Goal: Task Accomplishment & Management: Use online tool/utility

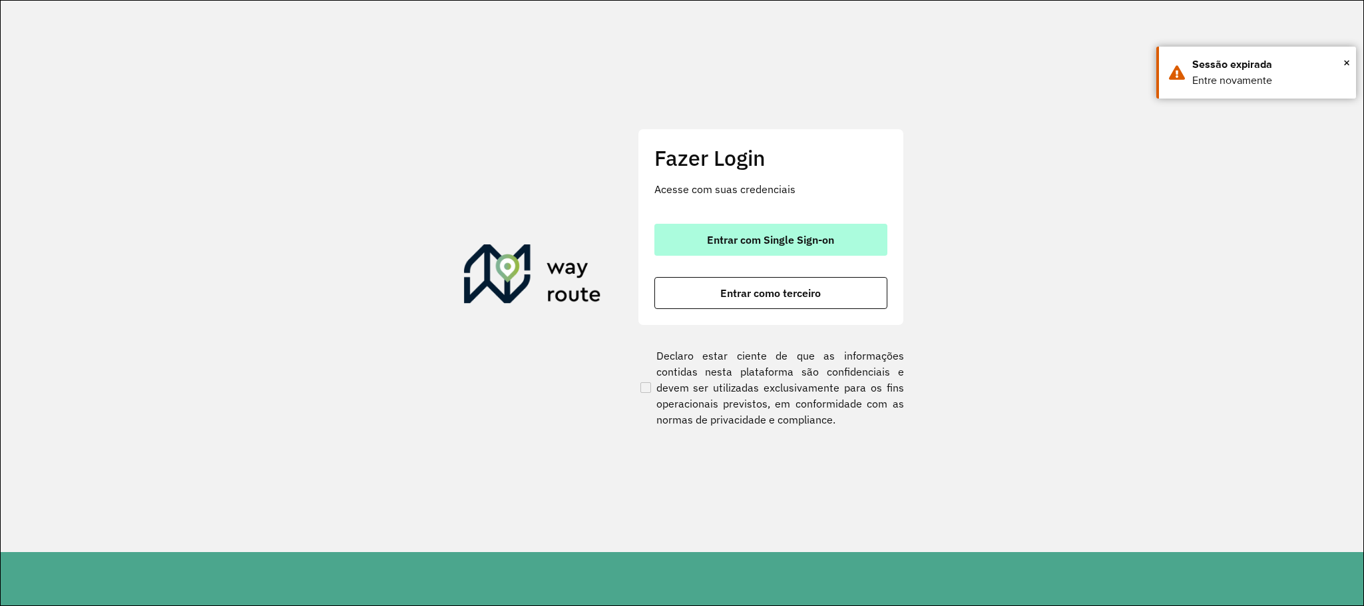
click at [799, 250] on button "Entrar com Single Sign-on" at bounding box center [770, 240] width 233 height 32
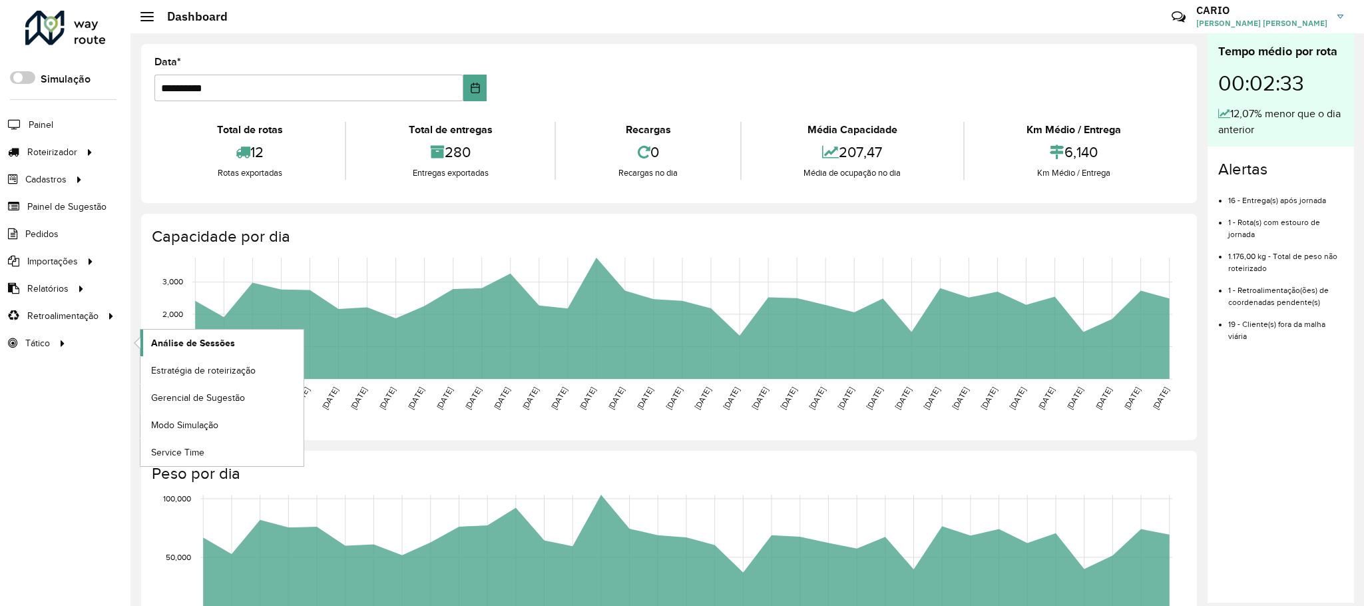
click at [198, 340] on span "Análise de Sessões" at bounding box center [193, 343] width 84 height 14
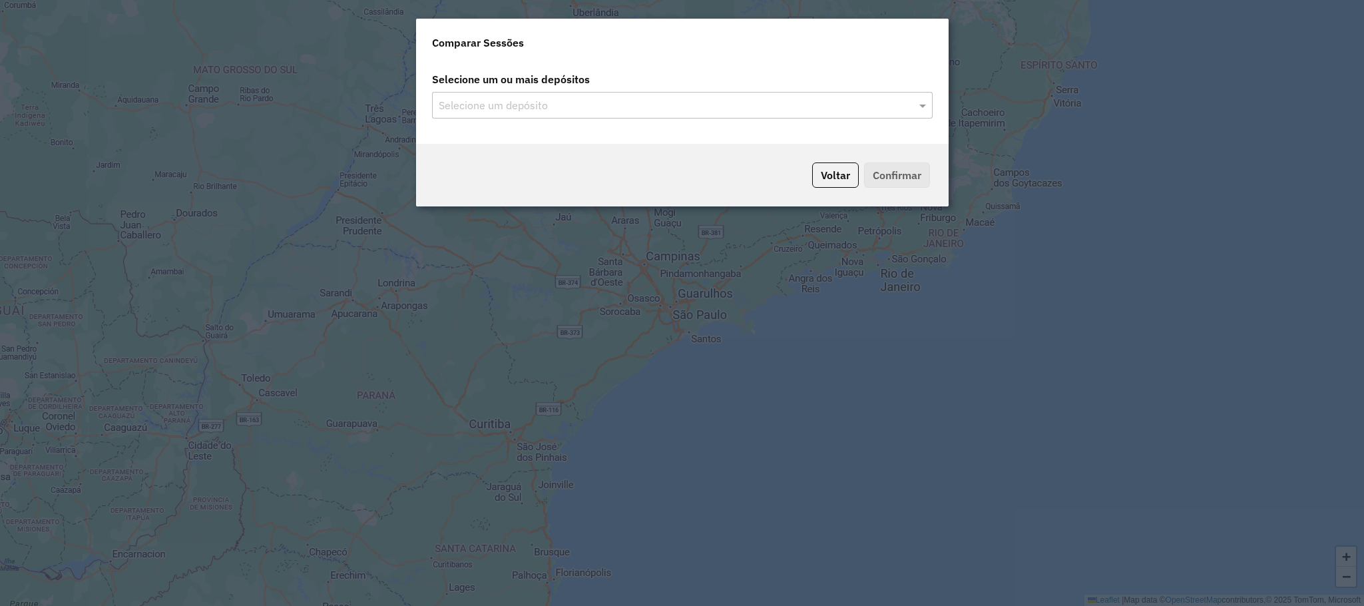
click at [914, 102] on input "text" at bounding box center [675, 106] width 481 height 16
click at [927, 104] on span at bounding box center [924, 105] width 17 height 16
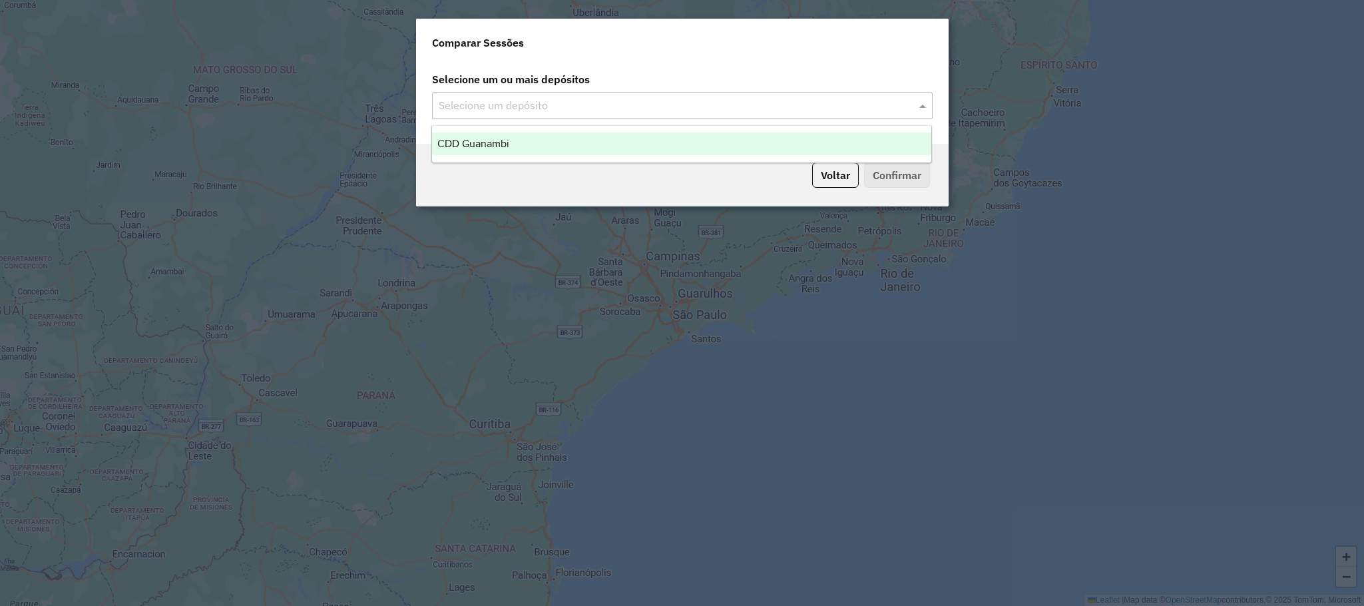
click at [575, 140] on div "CDD Guanambi" at bounding box center [681, 143] width 499 height 23
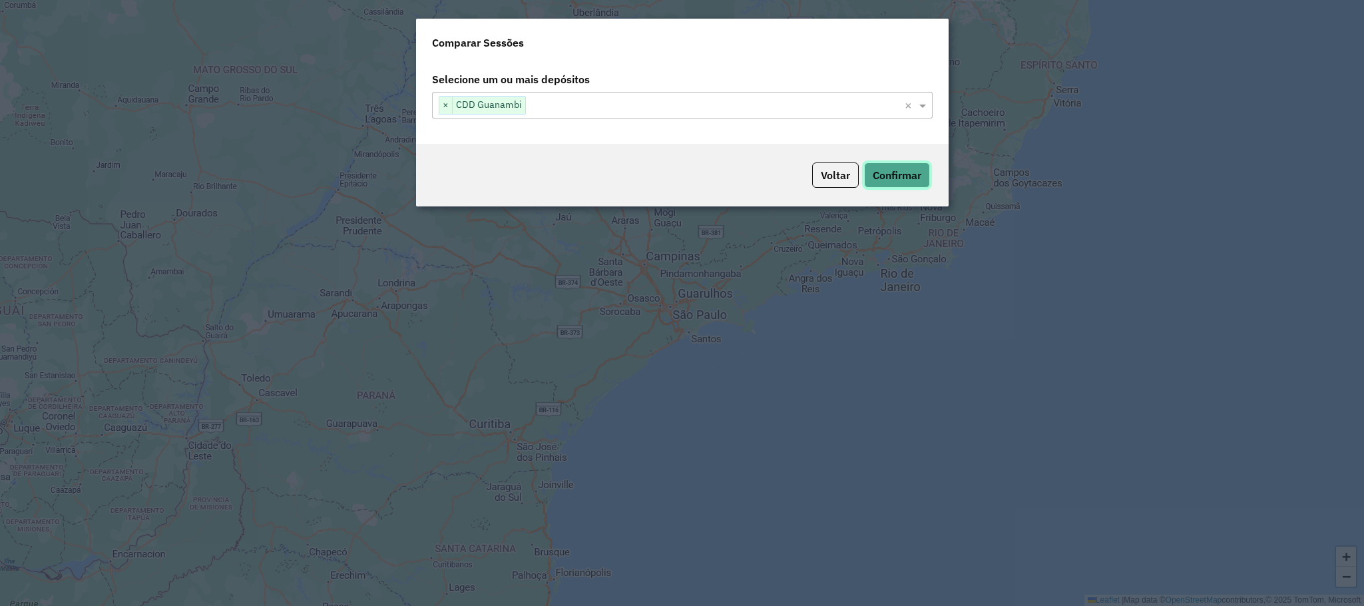
click at [907, 174] on button "Confirmar" at bounding box center [897, 174] width 66 height 25
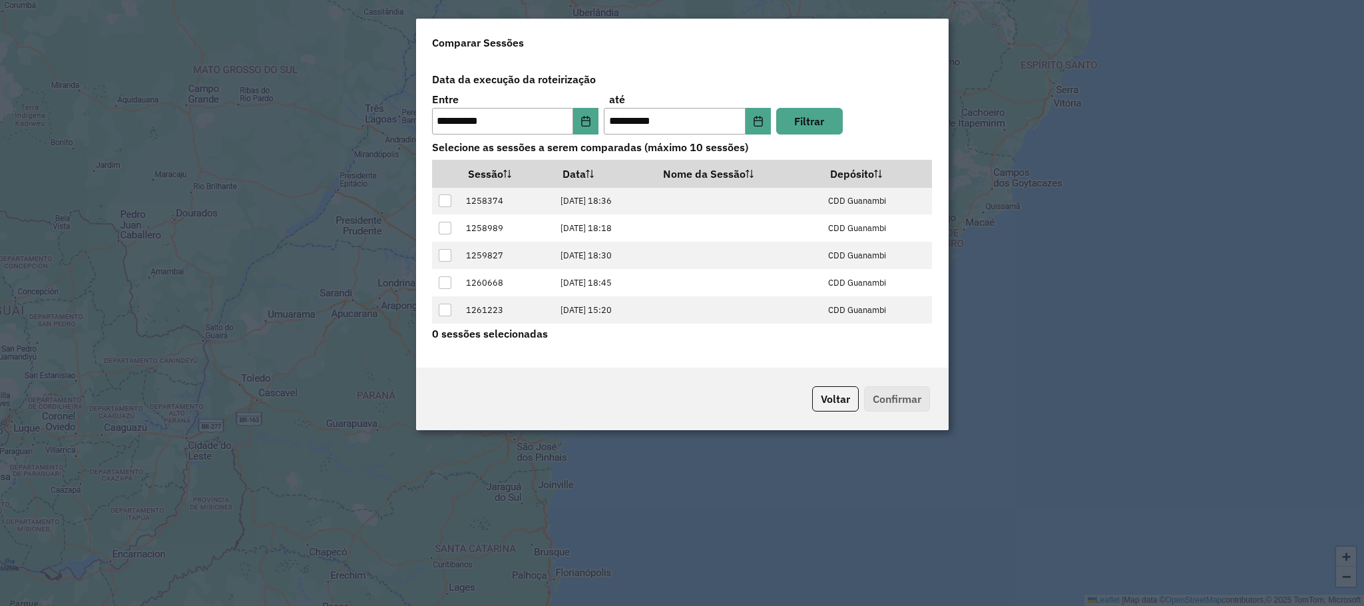
scroll to position [55, 0]
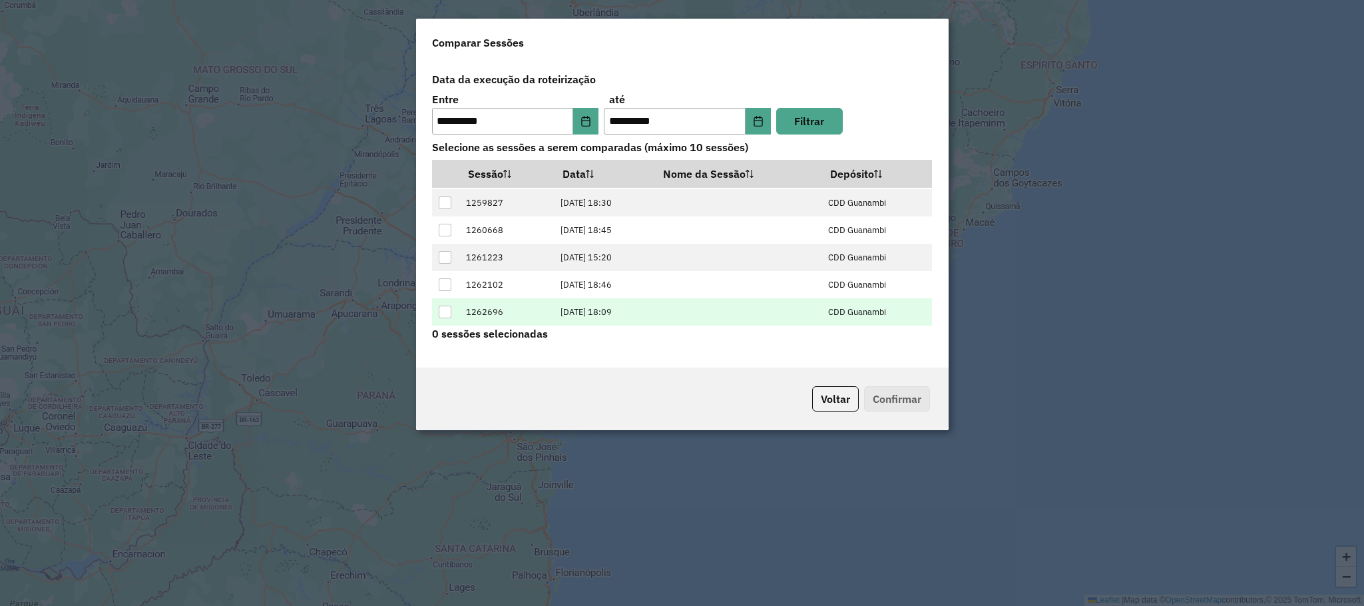
drag, startPoint x: 442, startPoint y: 312, endPoint x: 450, endPoint y: 311, distance: 8.0
click at [443, 312] on div at bounding box center [445, 311] width 13 height 13
click at [909, 402] on button "Confirmar" at bounding box center [897, 398] width 66 height 25
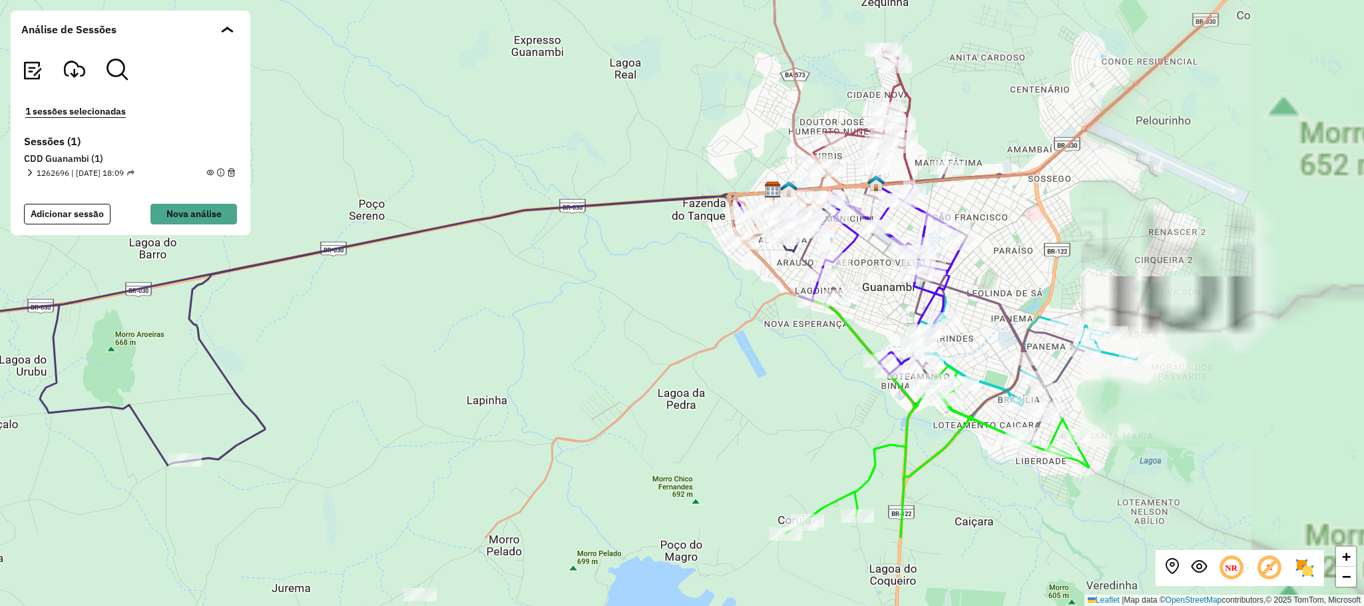
drag, startPoint x: 906, startPoint y: 333, endPoint x: 510, endPoint y: 158, distance: 433.8
click at [513, 194] on icon at bounding box center [202, 329] width 1255 height 271
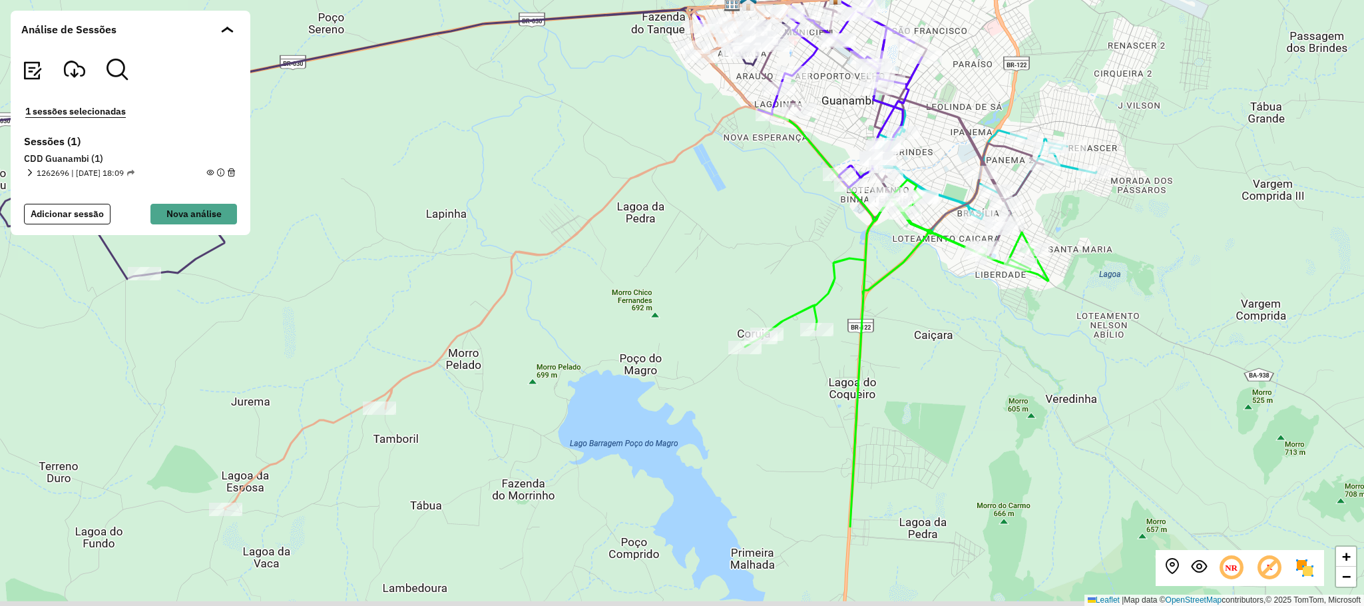
drag, startPoint x: 606, startPoint y: 417, endPoint x: 707, endPoint y: 260, distance: 187.4
click at [705, 236] on div "+ − Leaflet | Map data © OpenStreetMap contributors,© 2025 TomTom, Microsoft" at bounding box center [682, 303] width 1364 height 606
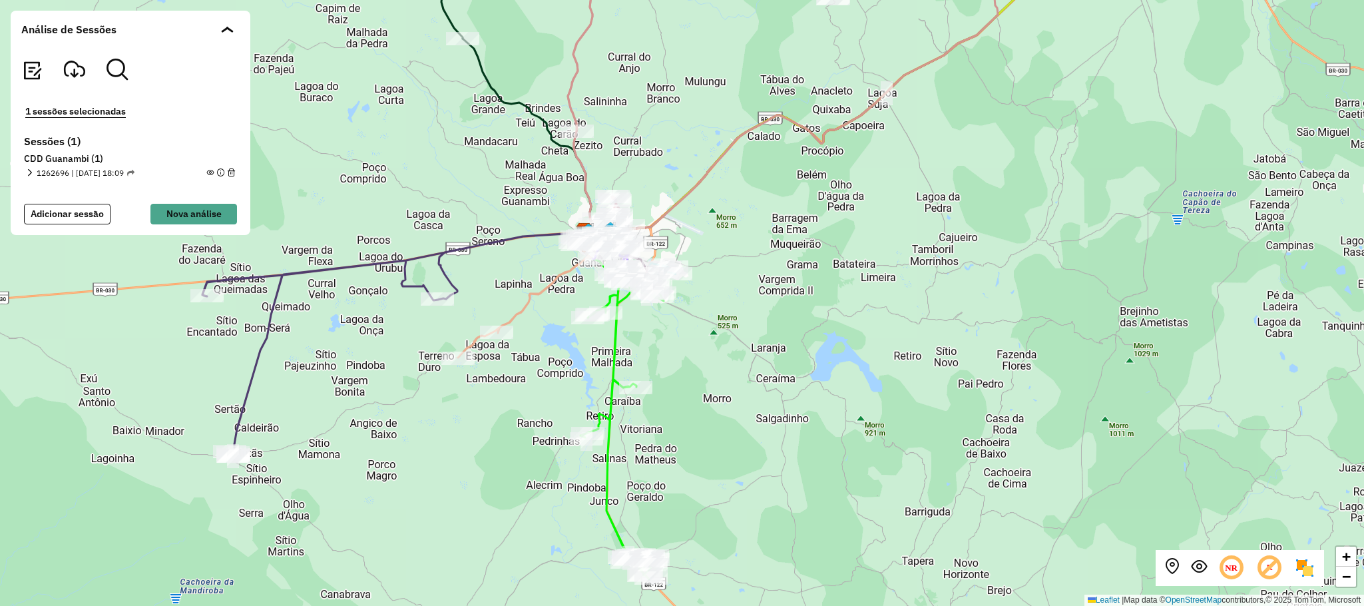
drag, startPoint x: 757, startPoint y: 447, endPoint x: 695, endPoint y: 438, distance: 62.6
click at [711, 478] on div "+ − Leaflet | Map data © OpenStreetMap contributors,© 2025 TomTom, Microsoft" at bounding box center [682, 303] width 1364 height 606
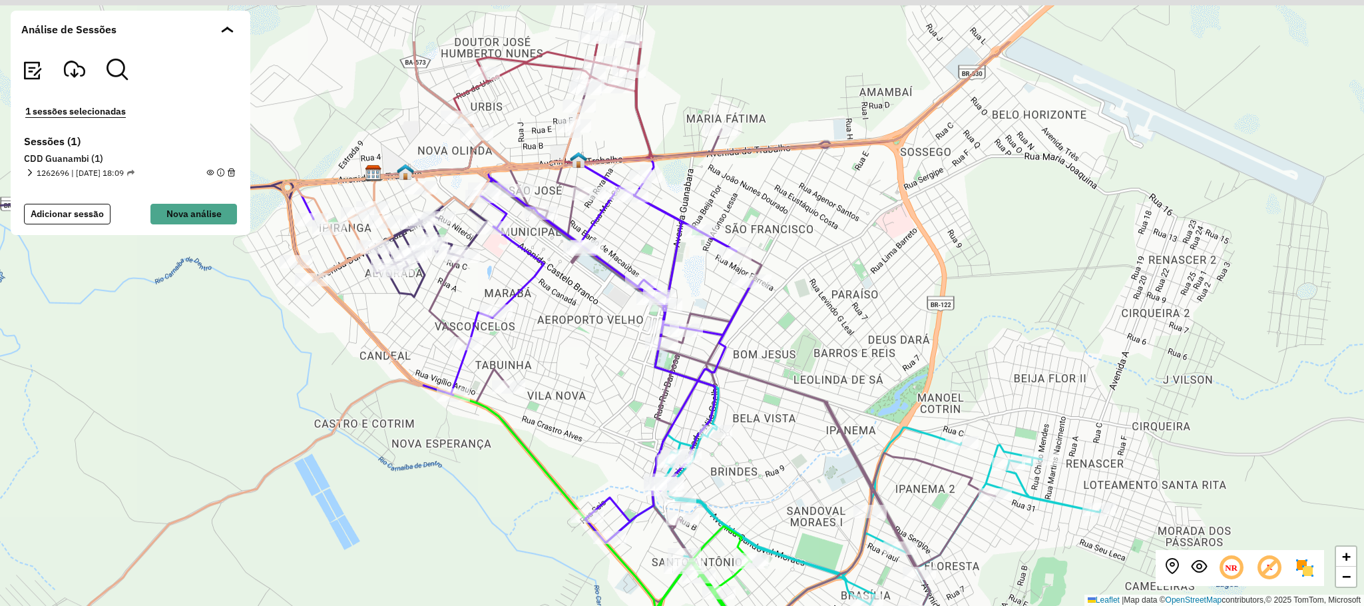
drag, startPoint x: 538, startPoint y: 208, endPoint x: 488, endPoint y: 254, distance: 67.8
click at [590, 313] on div "+ − Leaflet | Map data © OpenStreetMap contributors,© 2025 TomTom, Microsoft" at bounding box center [682, 303] width 1364 height 606
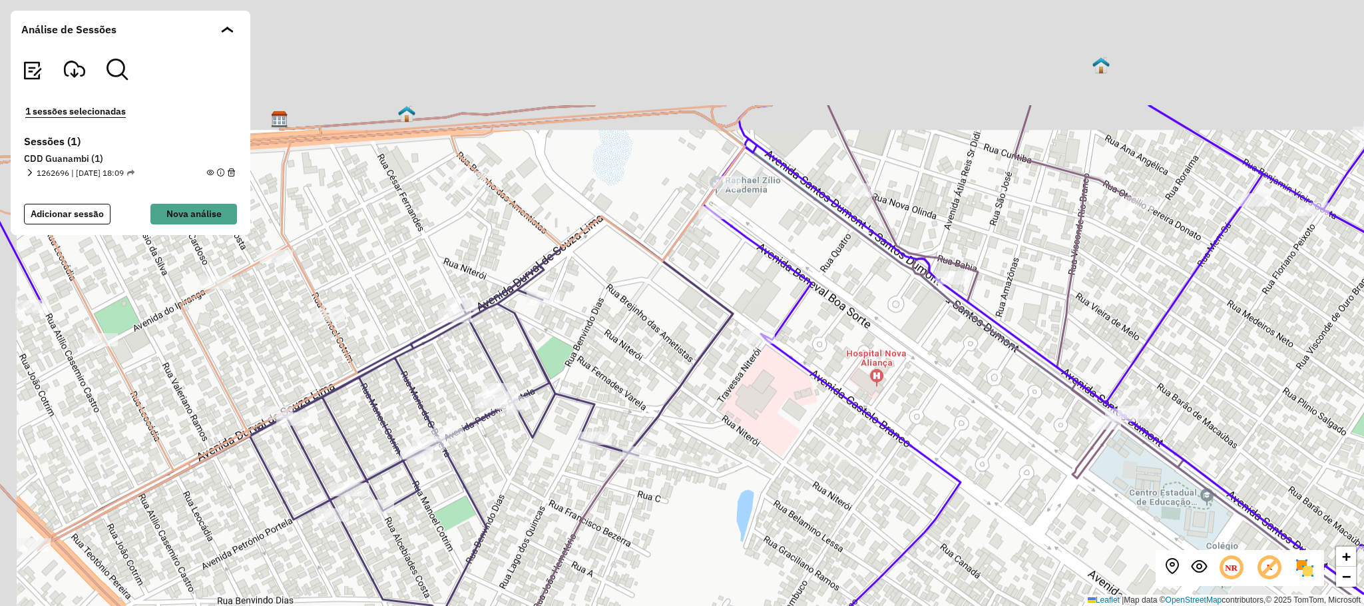
drag, startPoint x: 411, startPoint y: 286, endPoint x: 503, endPoint y: 435, distance: 175.1
click at [499, 456] on div "+ − Leaflet | Map data © OpenStreetMap contributors,© 2025 TomTom, Microsoft" at bounding box center [682, 303] width 1364 height 606
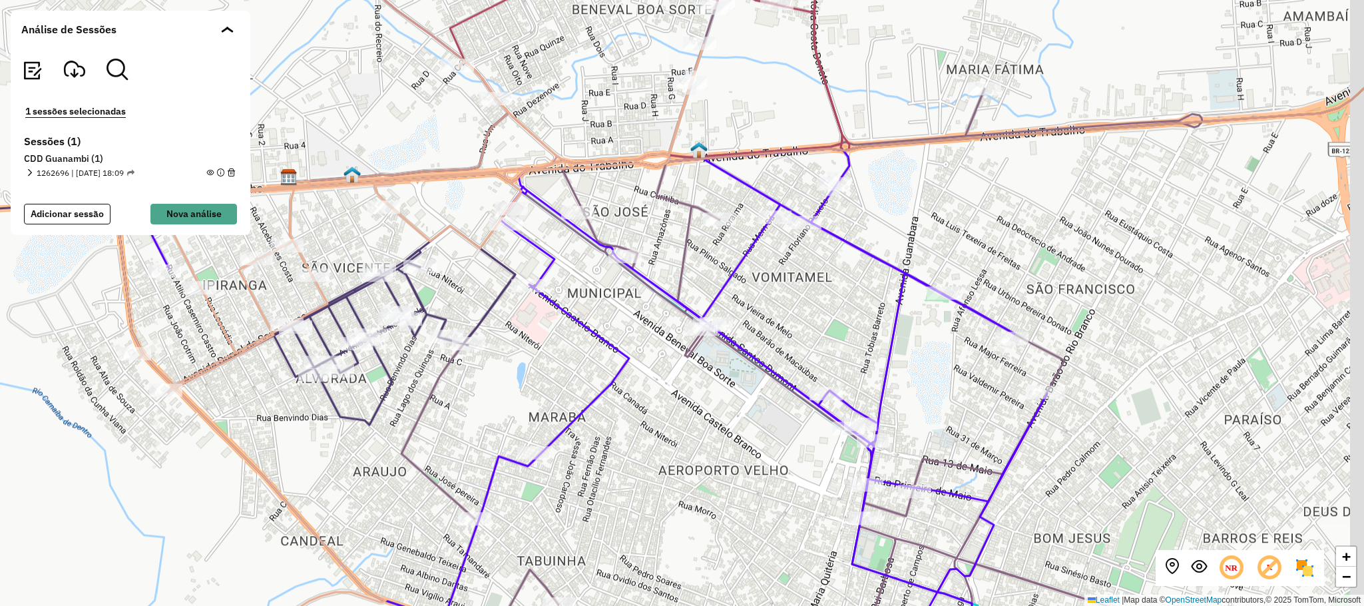
drag, startPoint x: 604, startPoint y: 386, endPoint x: 543, endPoint y: 364, distance: 64.4
click at [543, 364] on div "+ − Leaflet | Map data © OpenStreetMap contributors,© 2025 TomTom, Microsoft" at bounding box center [682, 303] width 1364 height 606
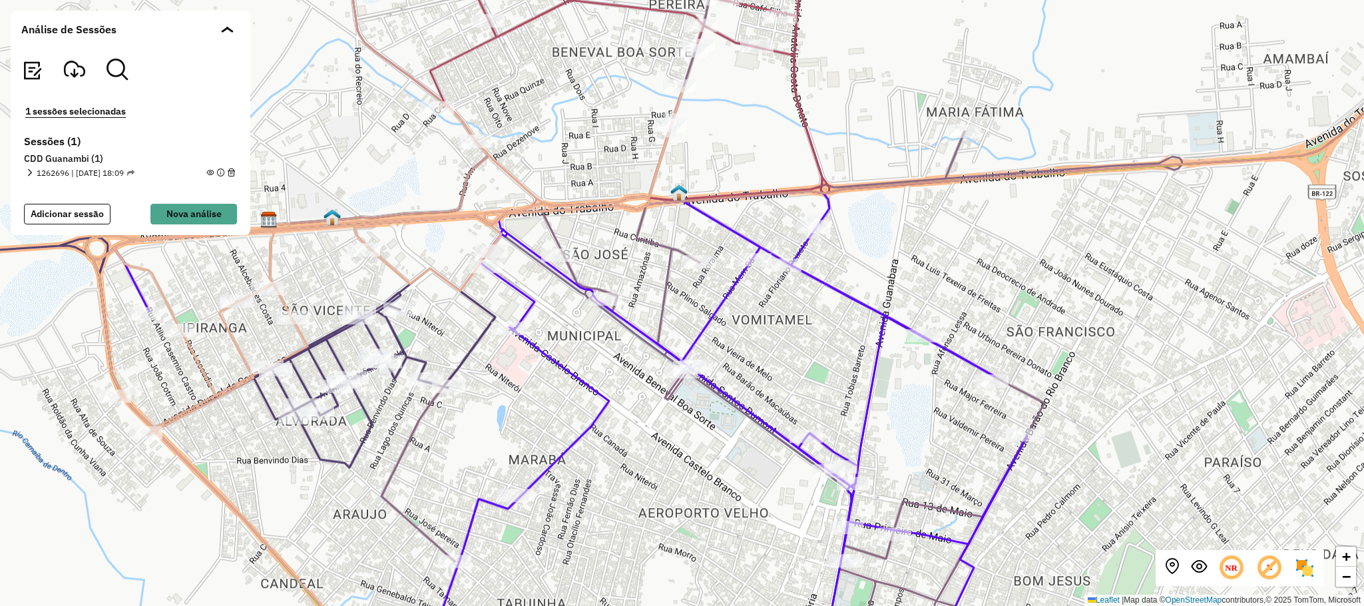
drag, startPoint x: 589, startPoint y: 328, endPoint x: 580, endPoint y: 342, distance: 16.8
click at [580, 342] on div "+ − Leaflet | Map data © OpenStreetMap contributors,© 2025 TomTom, Microsoft" at bounding box center [682, 303] width 1364 height 606
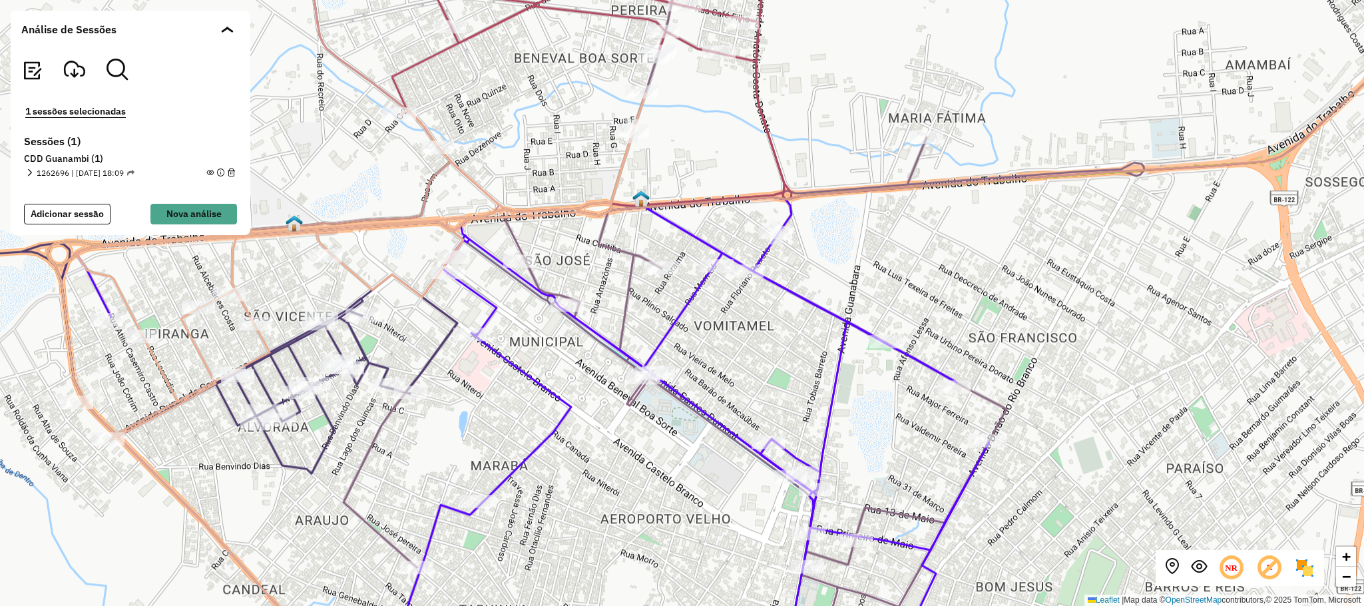
drag, startPoint x: 601, startPoint y: 390, endPoint x: 518, endPoint y: 359, distance: 88.6
click at [551, 392] on icon at bounding box center [525, 435] width 928 height 476
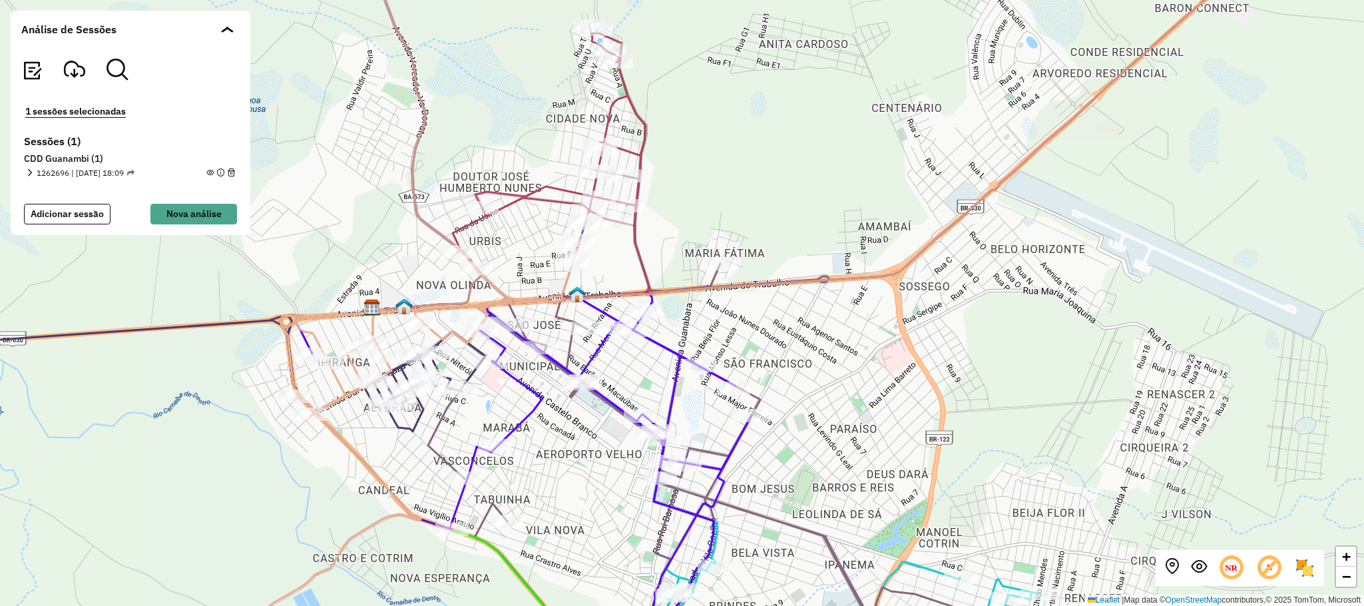
drag, startPoint x: 628, startPoint y: 372, endPoint x: 598, endPoint y: 365, distance: 30.7
click at [598, 365] on div "+ − Leaflet | Map data © OpenStreetMap contributors,© 2025 TomTom, Microsoft" at bounding box center [682, 303] width 1364 height 606
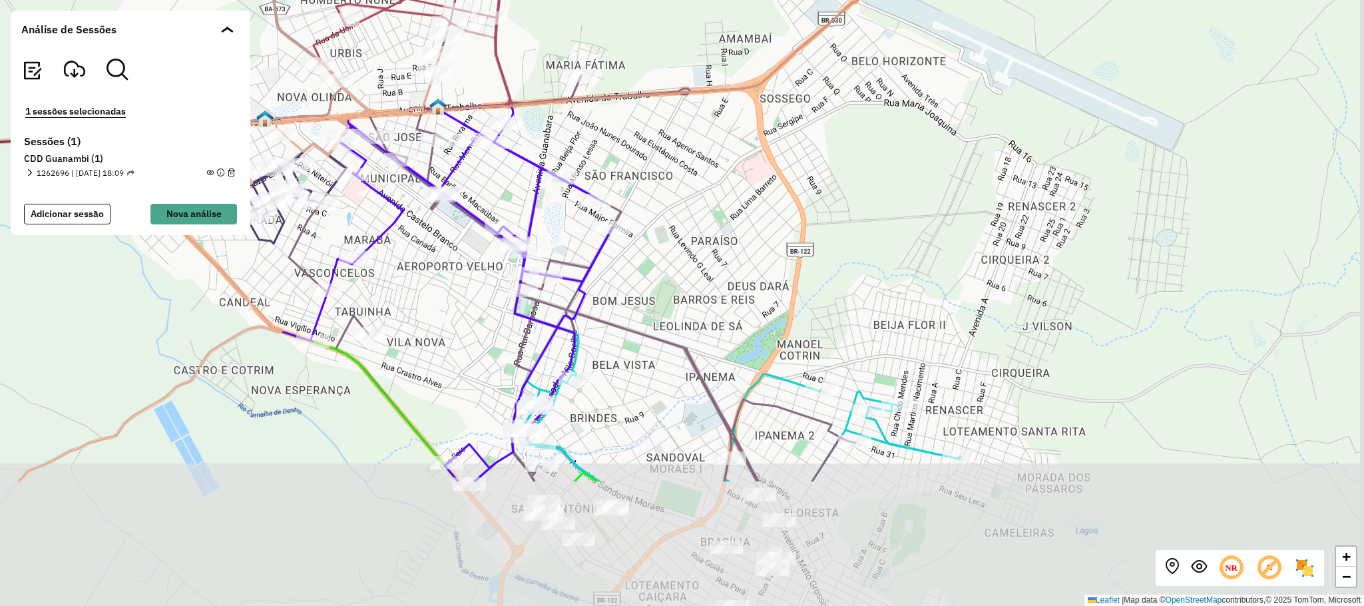
drag, startPoint x: 889, startPoint y: 428, endPoint x: 737, endPoint y: 240, distance: 241.5
click at [757, 238] on div "+ − Leaflet | Map data © OpenStreetMap contributors,© 2025 TomTom, Microsoft" at bounding box center [682, 303] width 1364 height 606
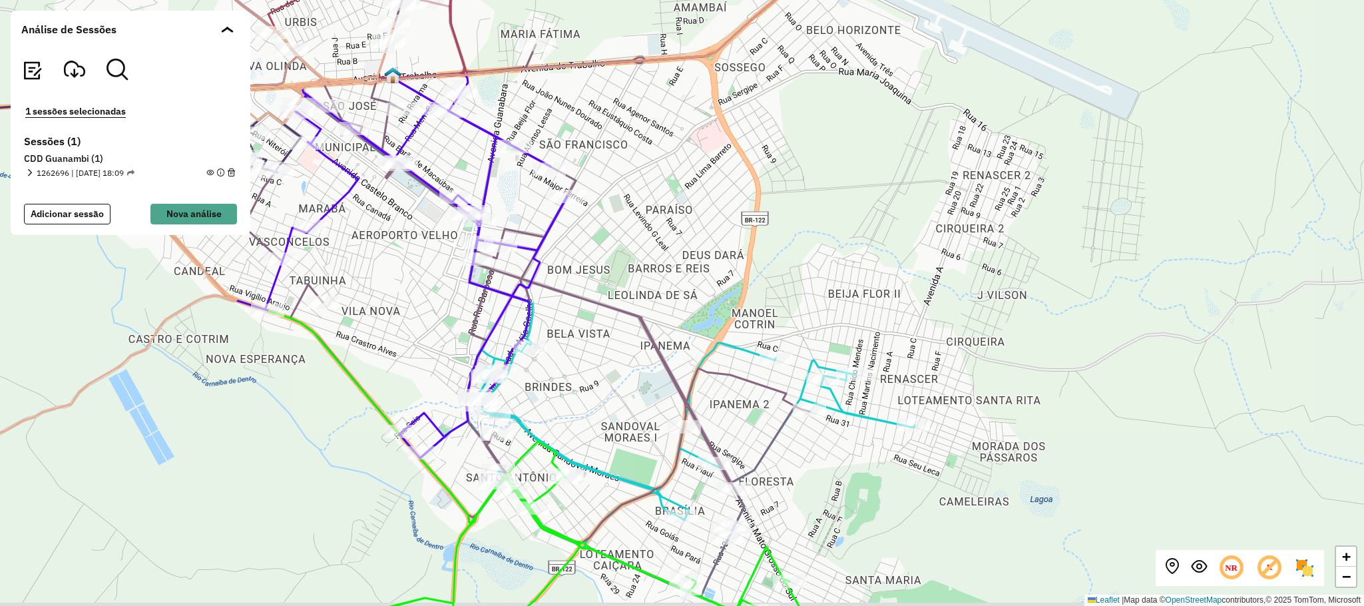
drag, startPoint x: 643, startPoint y: 410, endPoint x: 564, endPoint y: 360, distance: 93.6
click at [564, 360] on div "+ − Leaflet | Map data © OpenStreetMap contributors,© 2025 TomTom, Microsoft" at bounding box center [682, 303] width 1364 height 606
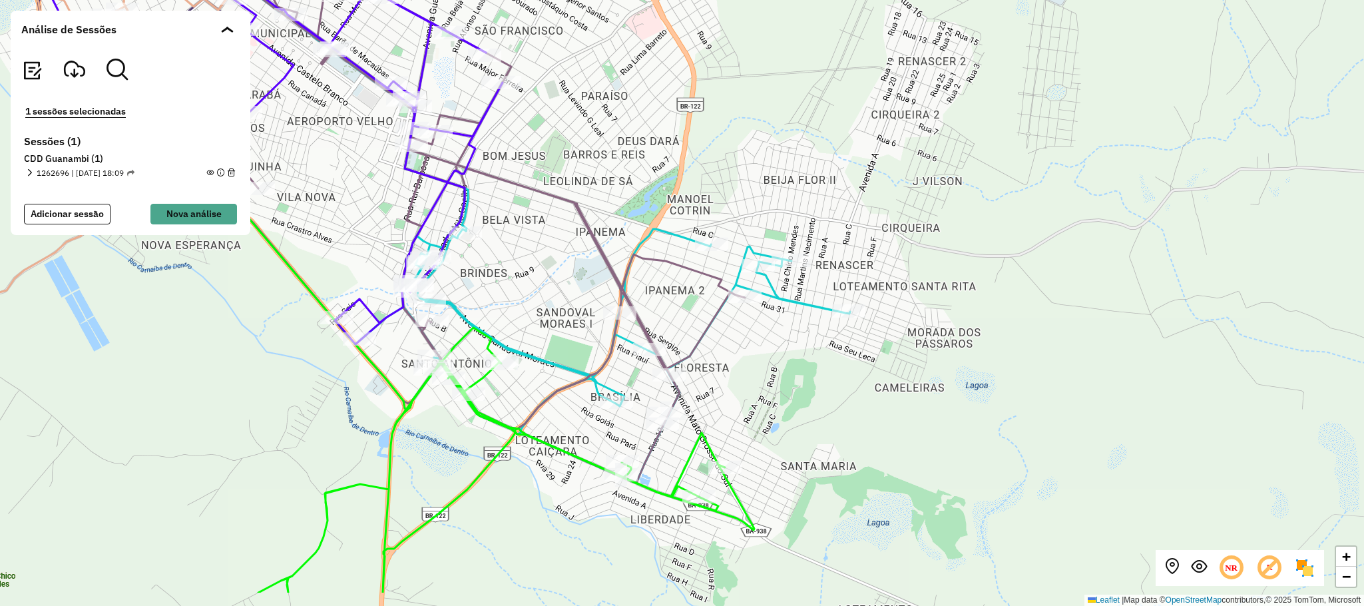
drag, startPoint x: 591, startPoint y: 341, endPoint x: 519, endPoint y: 296, distance: 85.3
click at [558, 276] on div "+ − Leaflet | Map data © OpenStreetMap contributors,© 2025 TomTom, Microsoft" at bounding box center [682, 303] width 1364 height 606
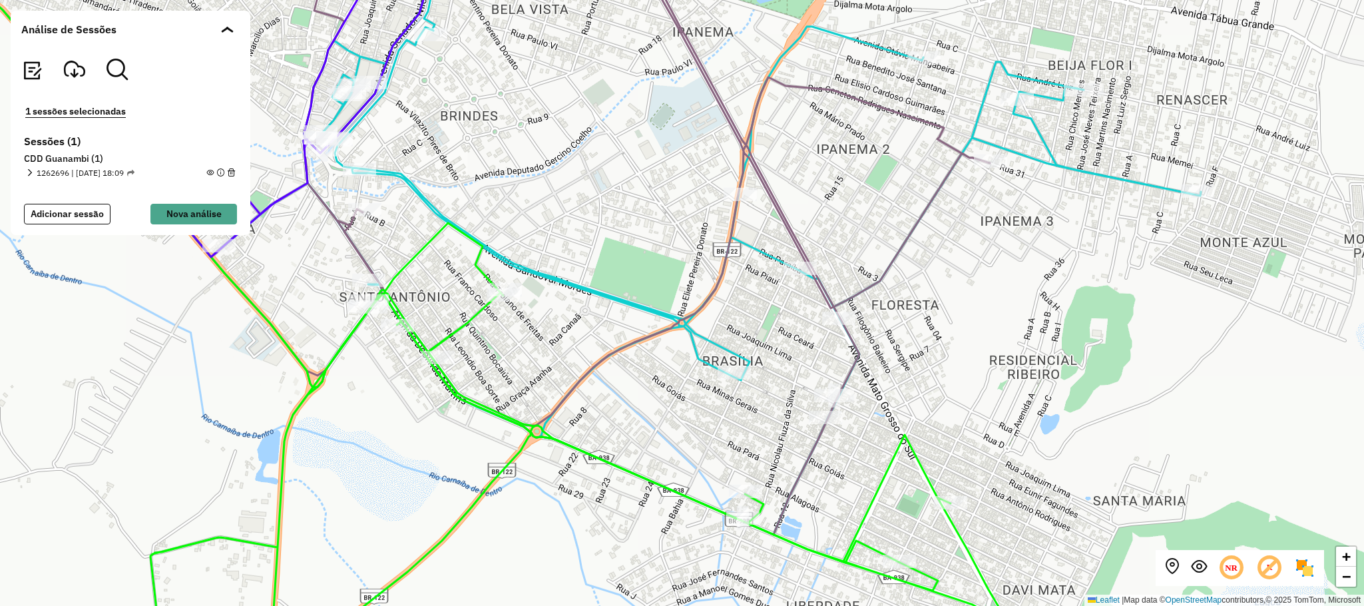
drag, startPoint x: 619, startPoint y: 394, endPoint x: 361, endPoint y: 274, distance: 284.3
click at [361, 274] on div "+ − Leaflet | Map data © OpenStreetMap contributors,© 2025 TomTom, Microsoft" at bounding box center [682, 303] width 1364 height 606
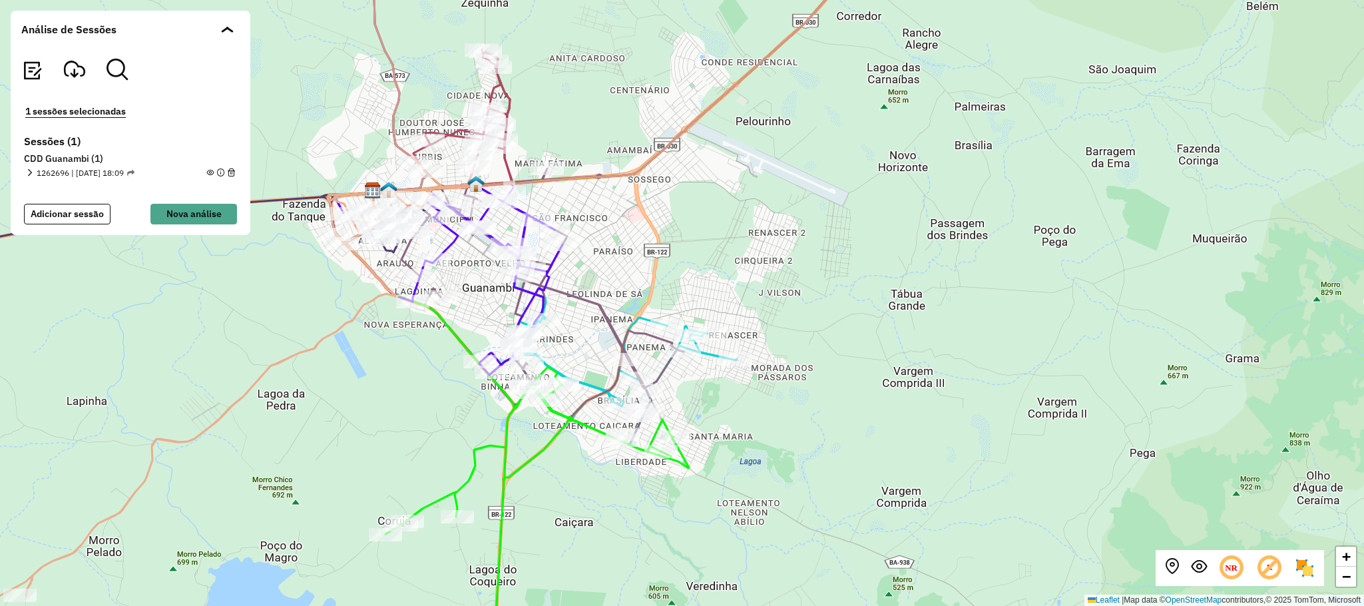
drag, startPoint x: 551, startPoint y: 152, endPoint x: 885, endPoint y: 309, distance: 369.2
click at [899, 309] on div "+ − Leaflet | Map data © OpenStreetMap contributors,© 2025 TomTom, Microsoft" at bounding box center [682, 303] width 1364 height 606
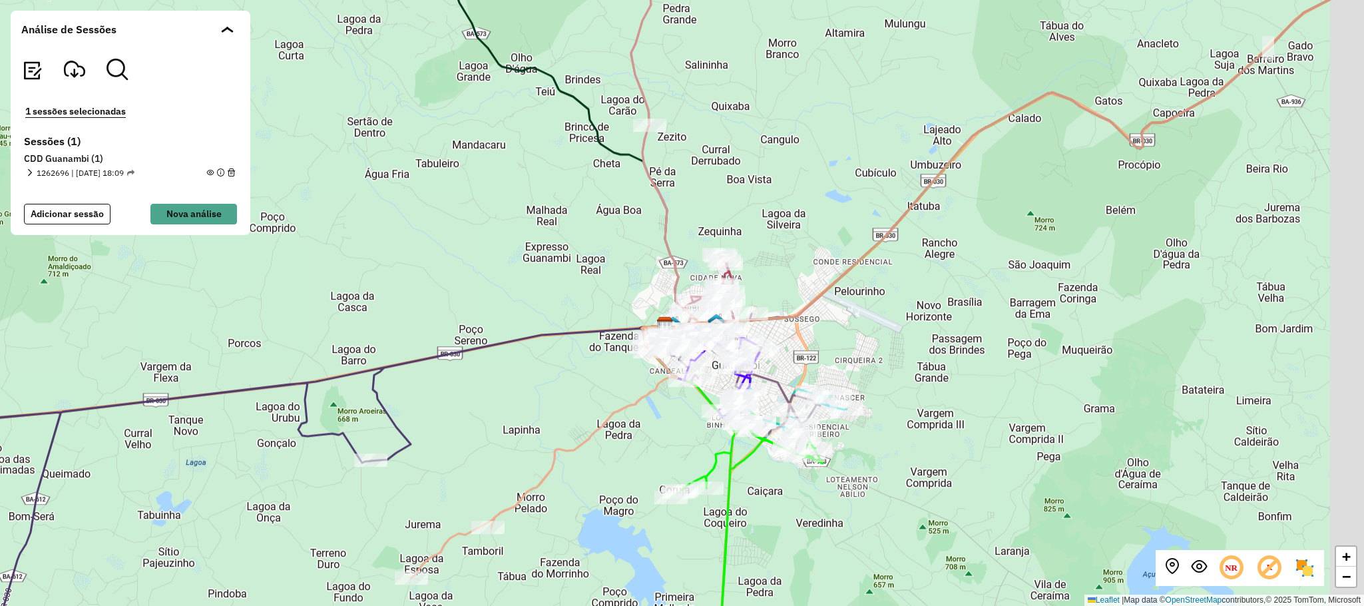
drag, startPoint x: 865, startPoint y: 236, endPoint x: 661, endPoint y: 300, distance: 213.6
click at [661, 300] on div "+ − Leaflet | Map data © OpenStreetMap contributors,© 2025 TomTom, Microsoft" at bounding box center [682, 303] width 1364 height 606
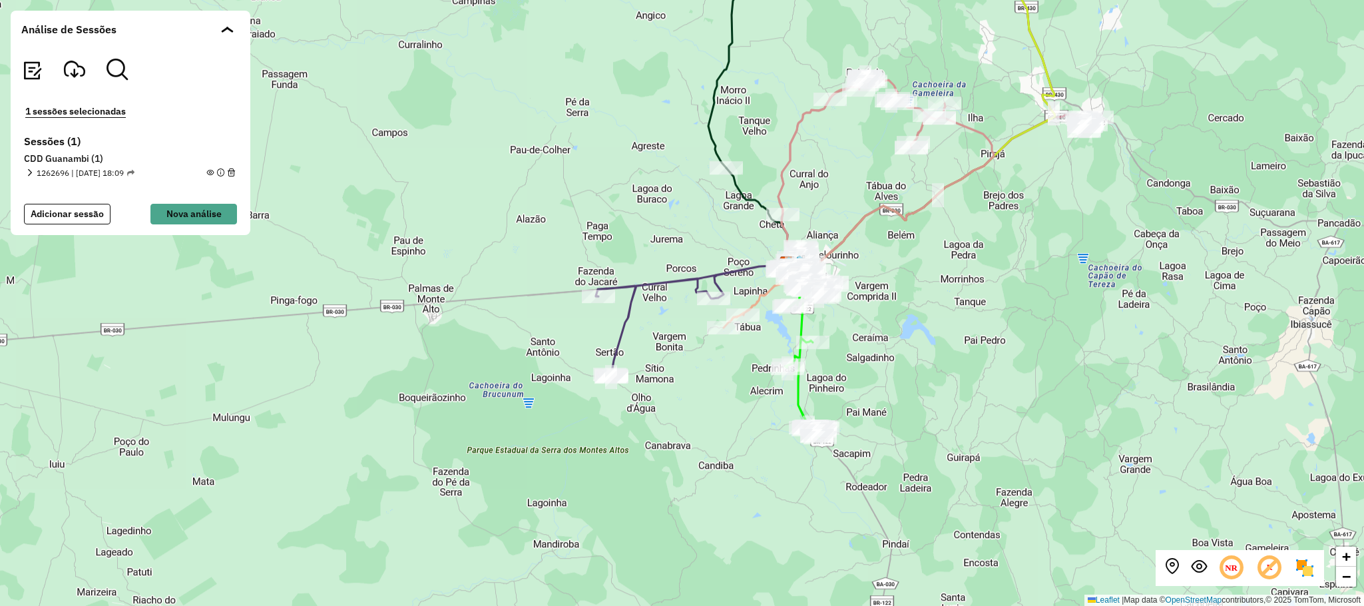
drag, startPoint x: 930, startPoint y: 256, endPoint x: 863, endPoint y: 403, distance: 161.7
click at [863, 403] on div "+ − Leaflet | Map data © OpenStreetMap contributors,© 2025 TomTom, Microsoft" at bounding box center [682, 303] width 1364 height 606
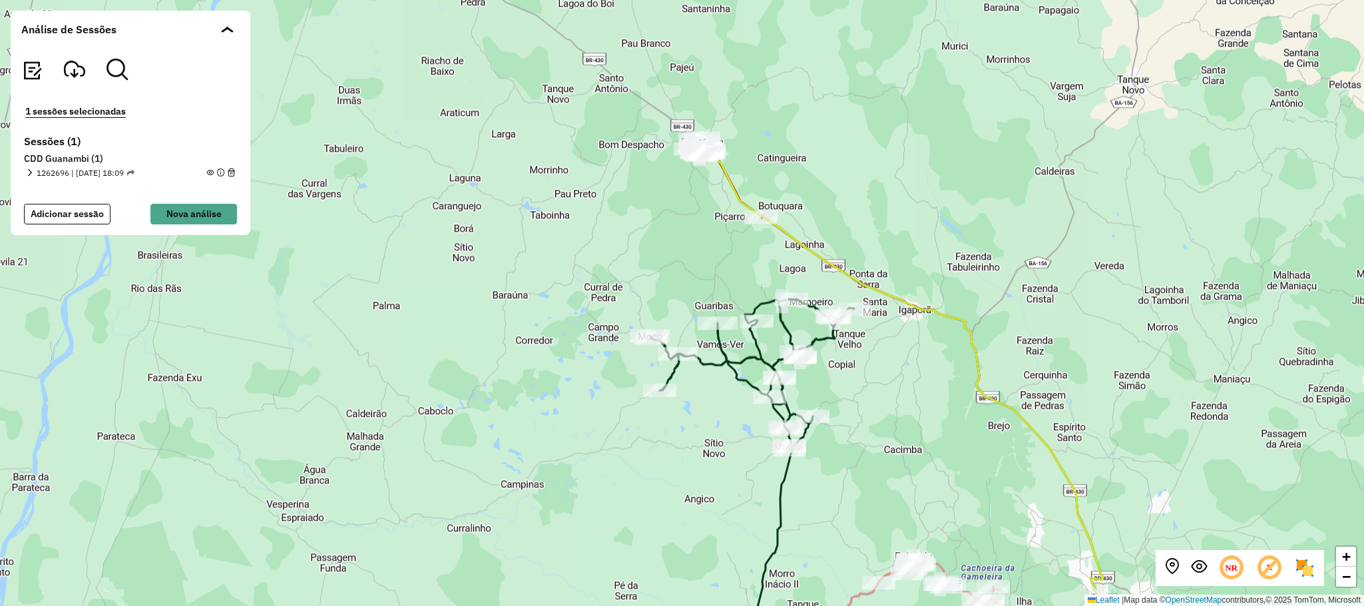
drag, startPoint x: 907, startPoint y: 326, endPoint x: 765, endPoint y: 252, distance: 159.9
click at [847, 344] on div "+ − Leaflet | Map data © OpenStreetMap contributors,© 2025 TomTom, Microsoft" at bounding box center [682, 303] width 1364 height 606
